Goal: Find specific page/section: Find specific page/section

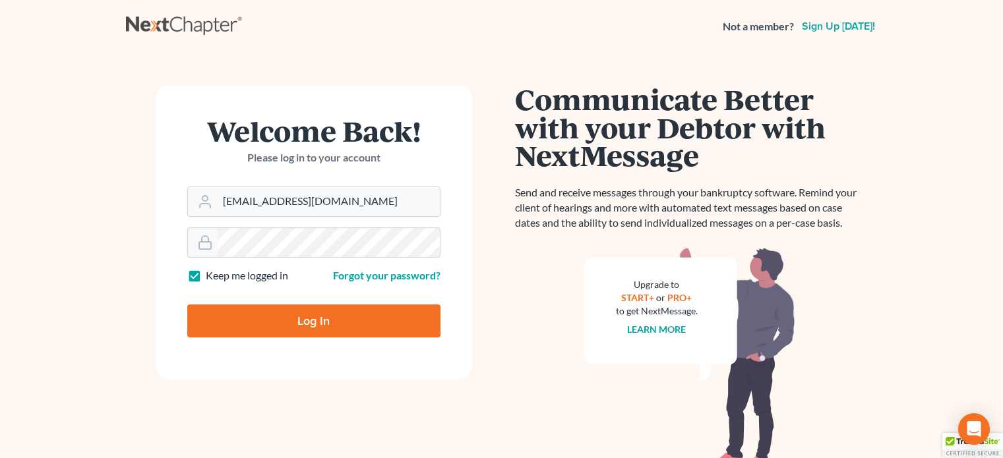
type input "Thinking..."
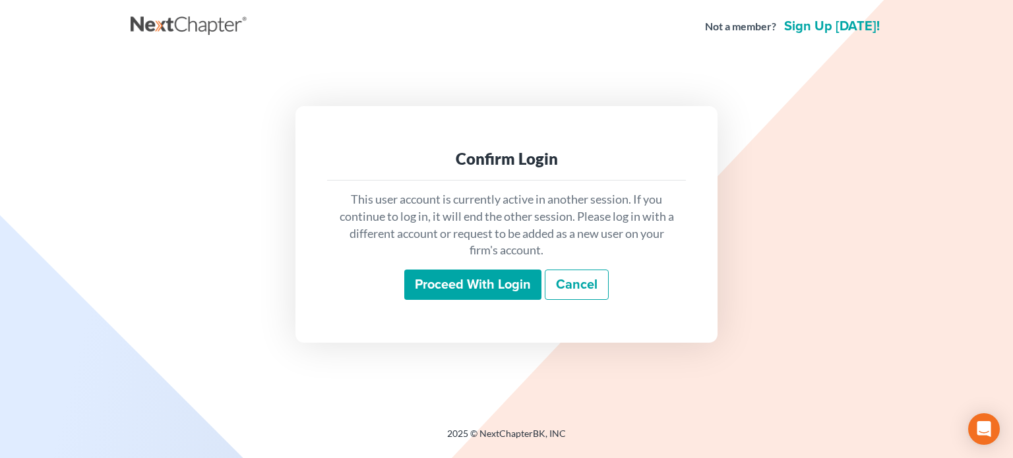
click at [448, 291] on input "Proceed with login" at bounding box center [472, 285] width 137 height 30
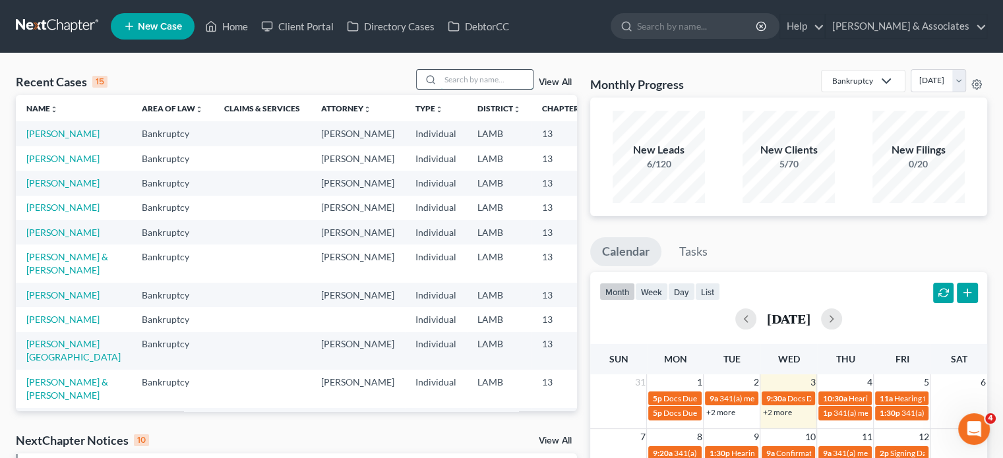
click at [464, 82] on input "search" at bounding box center [487, 79] width 92 height 19
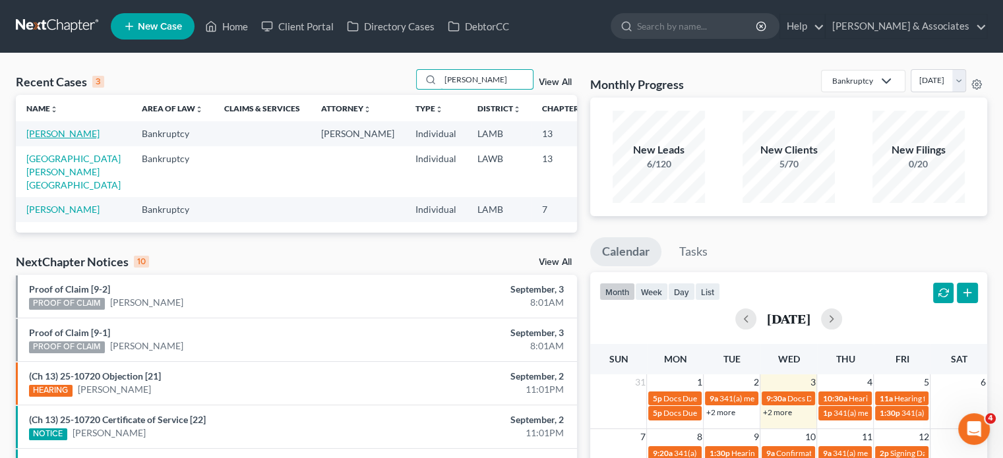
type input "[PERSON_NAME]"
click at [40, 131] on link "[PERSON_NAME]" at bounding box center [62, 133] width 73 height 11
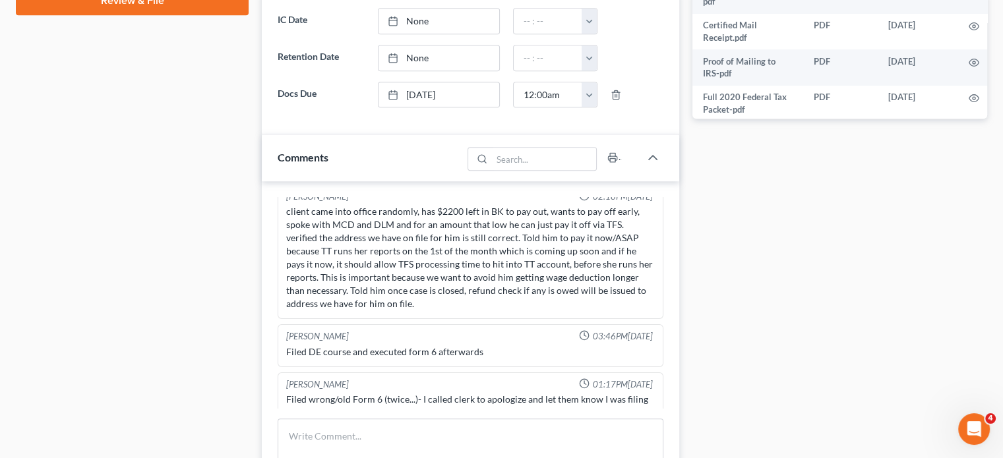
scroll to position [9539, 0]
